Goal: Use online tool/utility

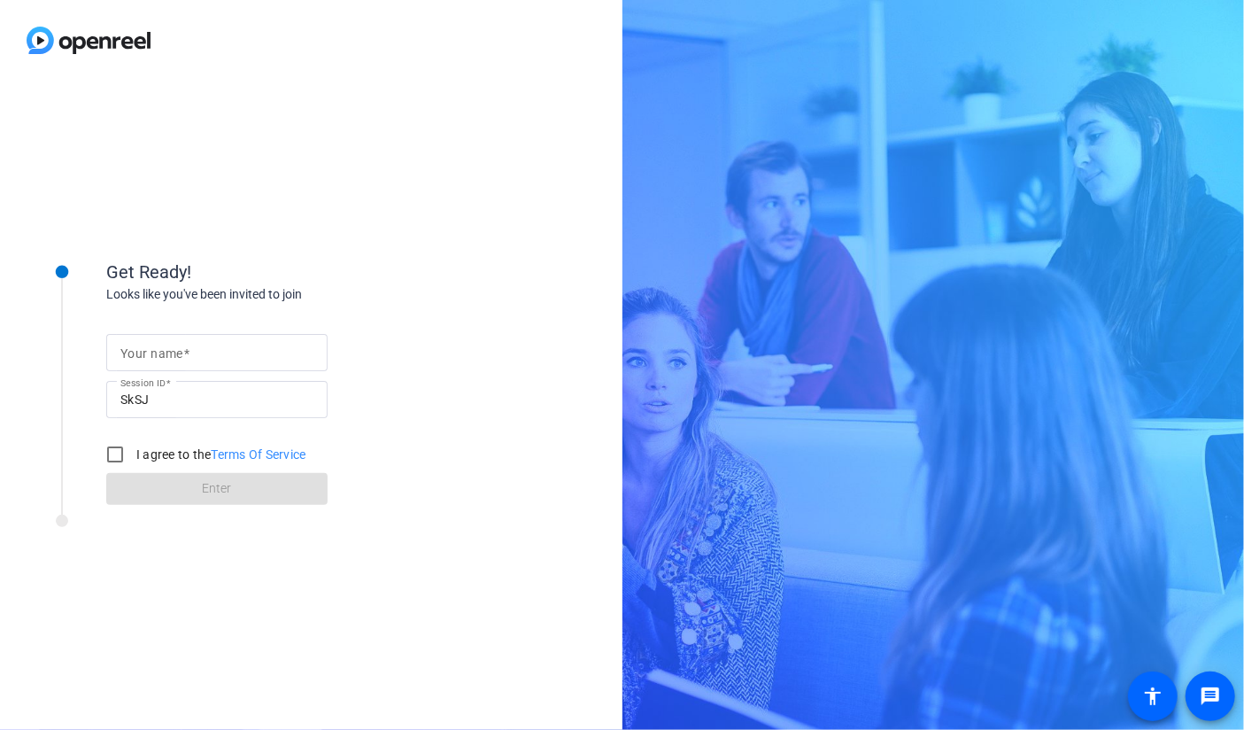
click at [213, 350] on input "Your name" at bounding box center [216, 352] width 193 height 21
type input "[PERSON_NAME]"
click at [112, 453] on input "I agree to the Terms Of Service" at bounding box center [114, 454] width 35 height 35
checkbox input "true"
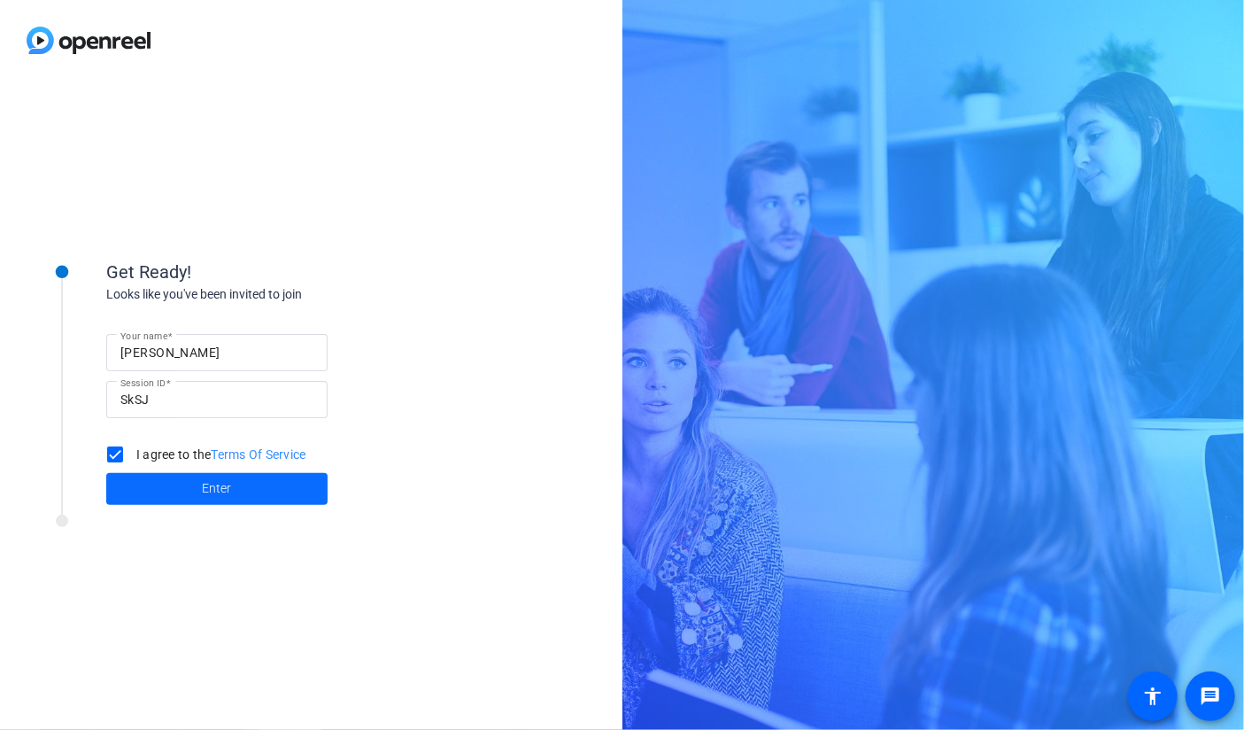
click at [168, 483] on span at bounding box center [216, 489] width 221 height 43
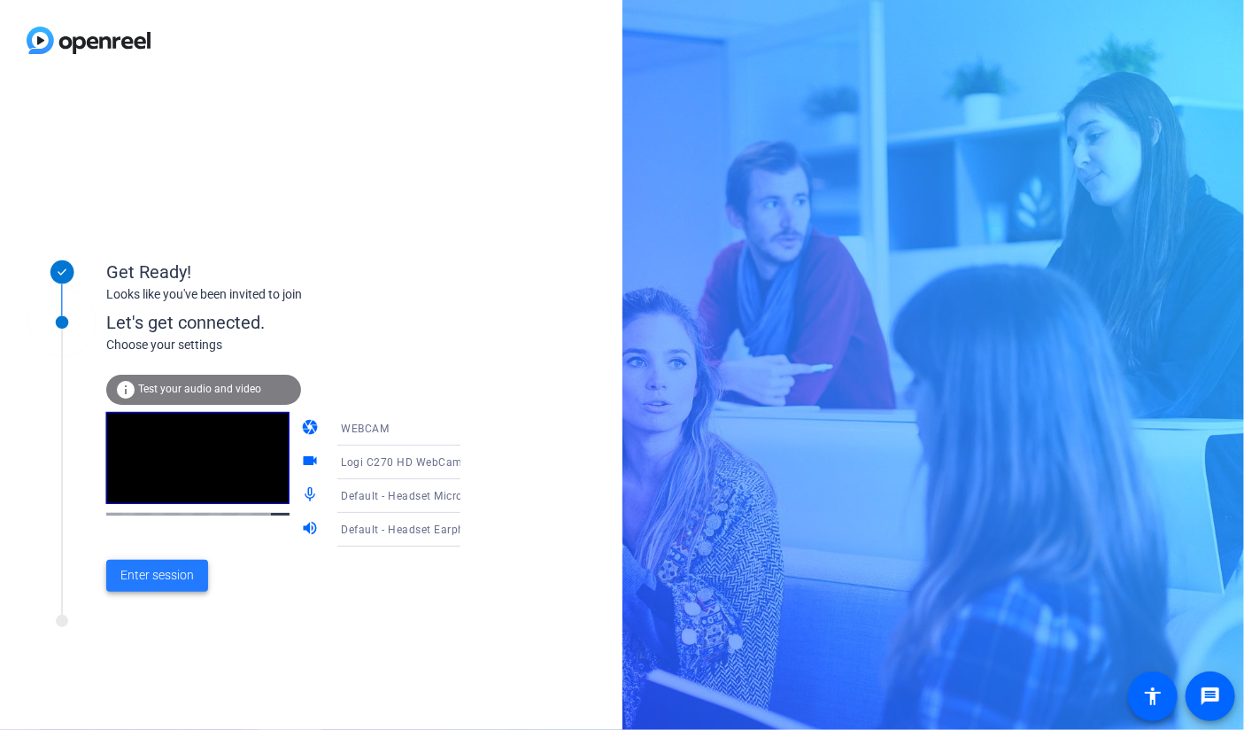
click at [168, 582] on span "Enter session" at bounding box center [157, 575] width 74 height 19
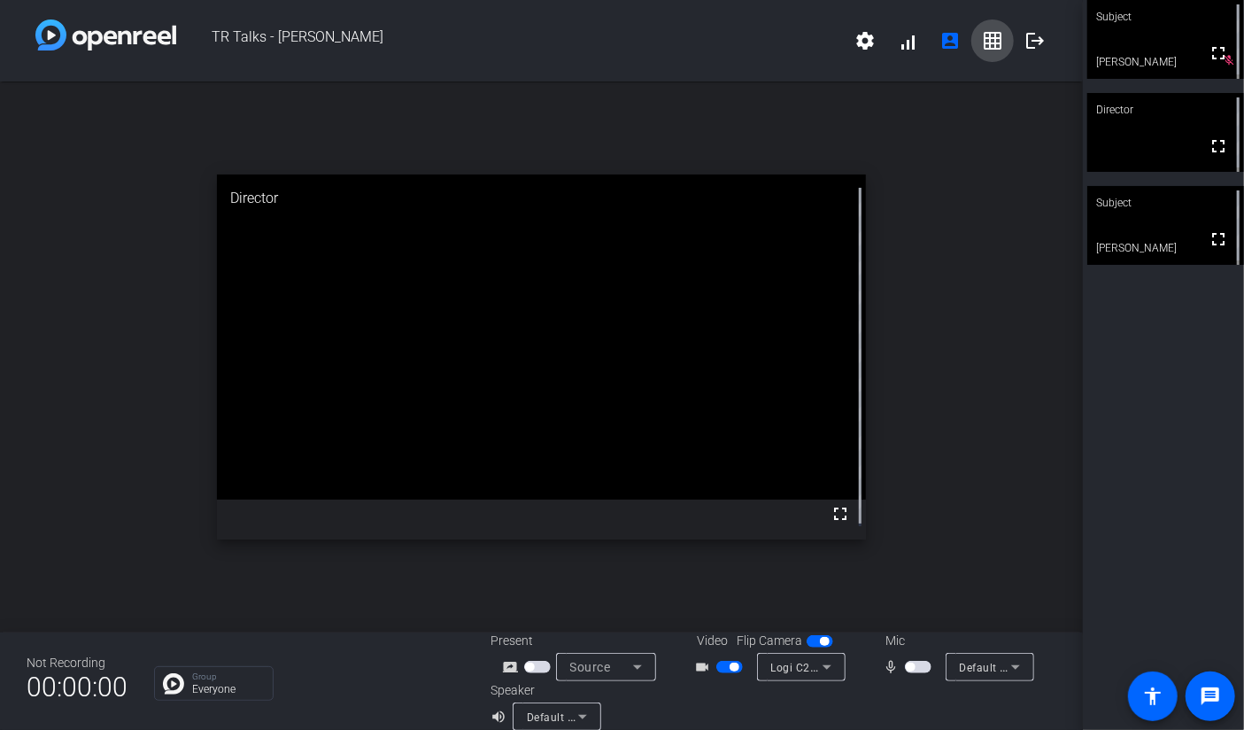
click at [984, 38] on mat-icon "grid_on" at bounding box center [992, 40] width 21 height 21
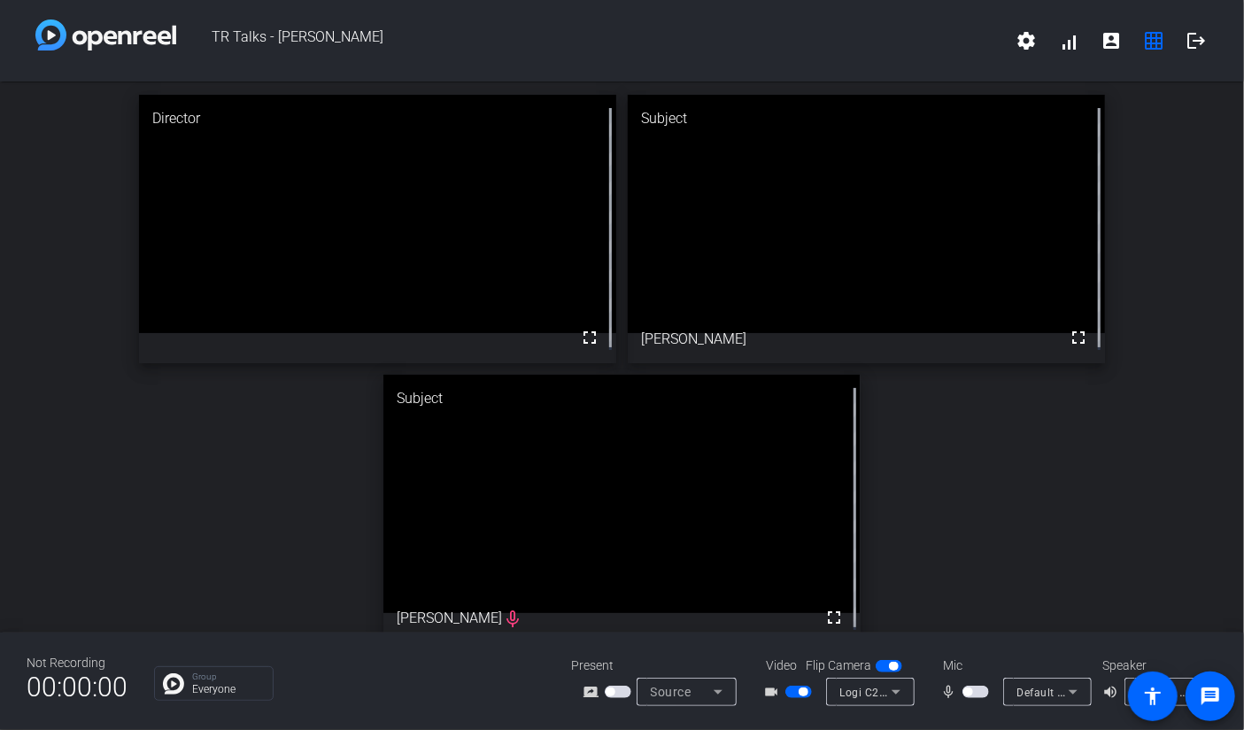
click at [983, 693] on span "button" at bounding box center [976, 691] width 27 height 12
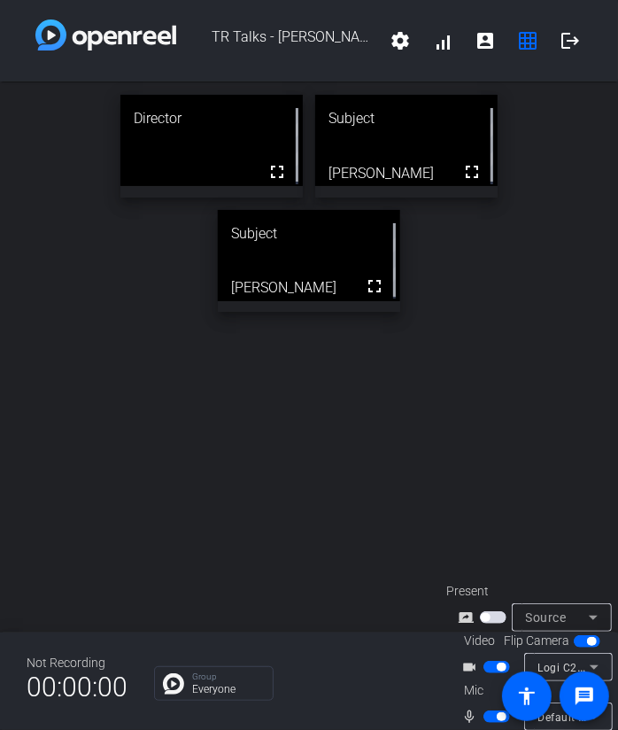
click at [336, 447] on div "Director fullscreen Subject fullscreen [PERSON_NAME] Subject fullscreen [PERSON…" at bounding box center [309, 356] width 618 height 551
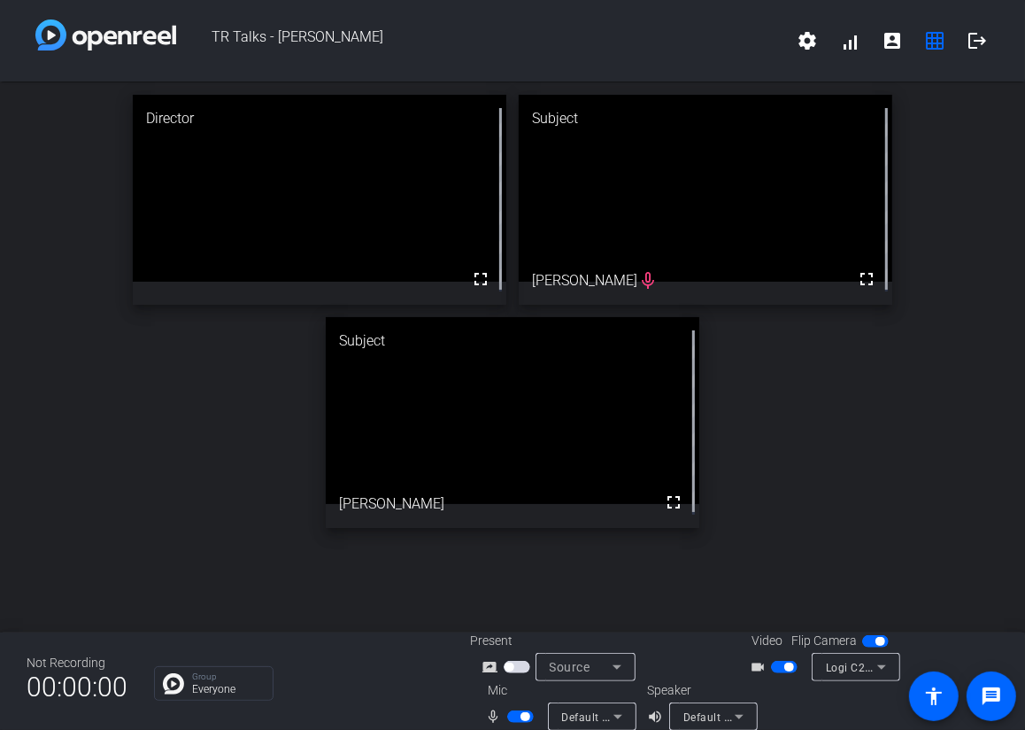
click at [510, 713] on span "button" at bounding box center [520, 716] width 27 height 12
click at [771, 665] on span "button" at bounding box center [784, 667] width 27 height 12
